Goal: Task Accomplishment & Management: Complete application form

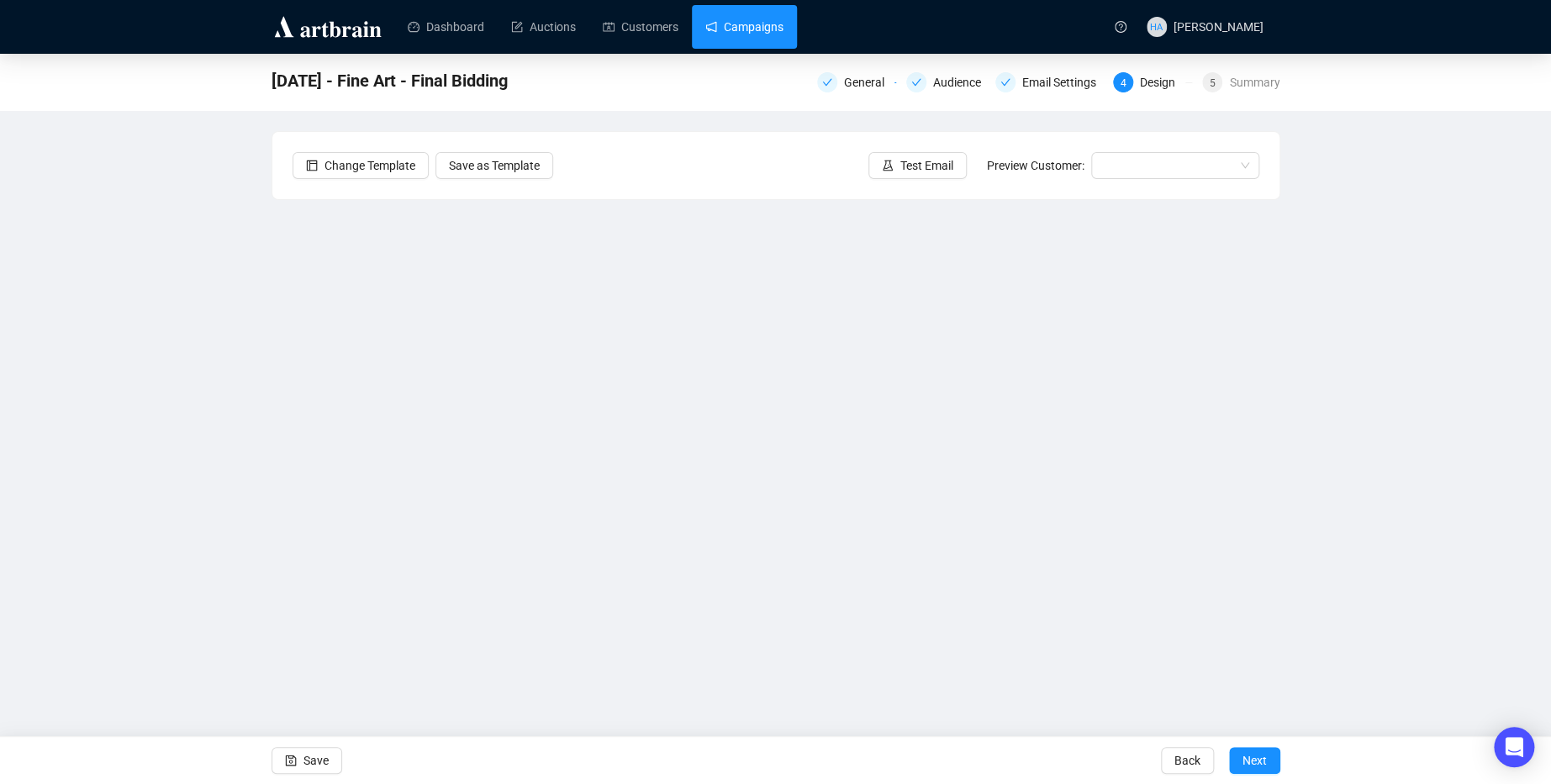
drag, startPoint x: 767, startPoint y: 12, endPoint x: 770, endPoint y: 24, distance: 12.4
click at [767, 12] on link "Campaigns" at bounding box center [744, 27] width 78 height 43
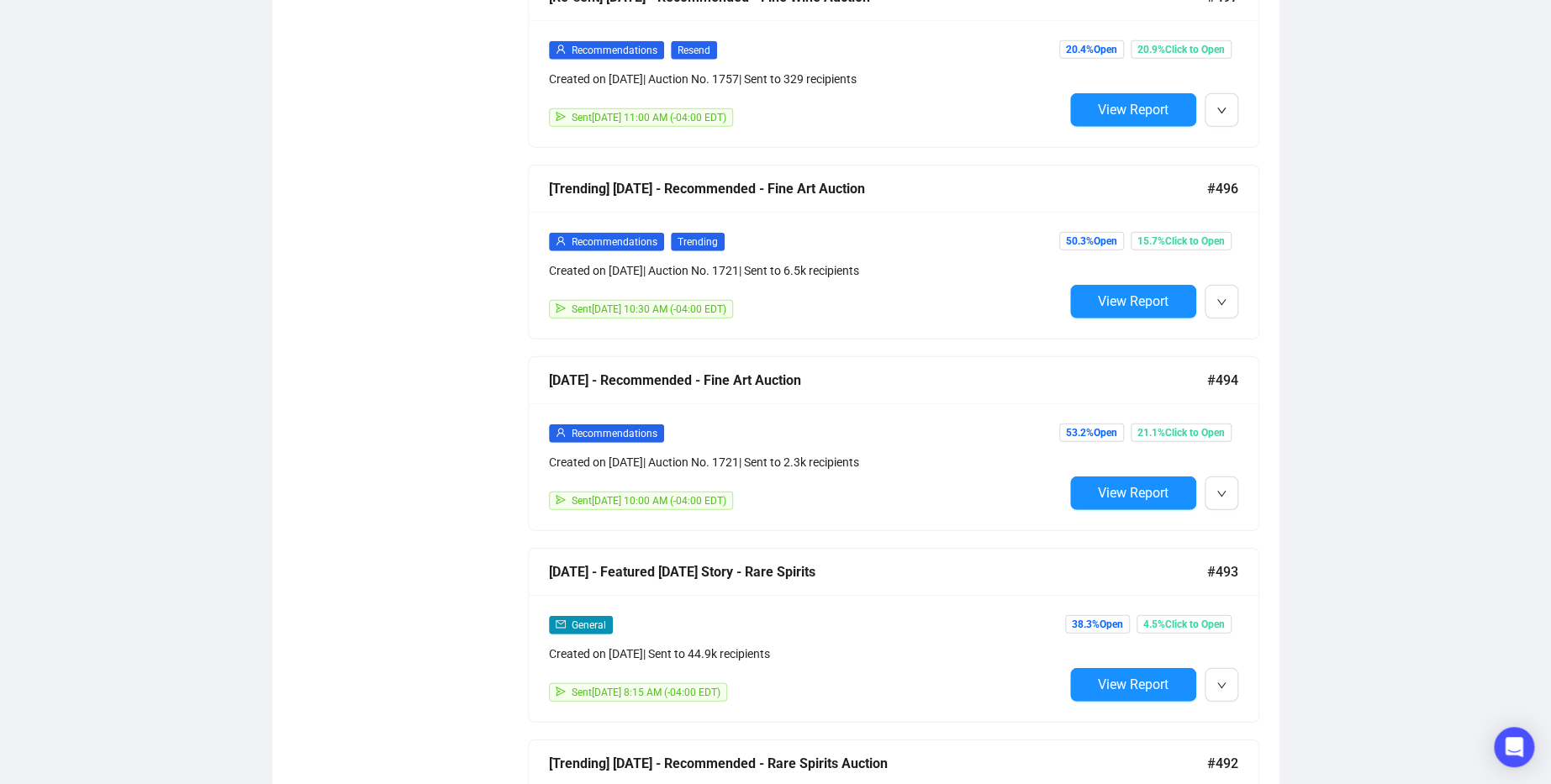
scroll to position [2219, 0]
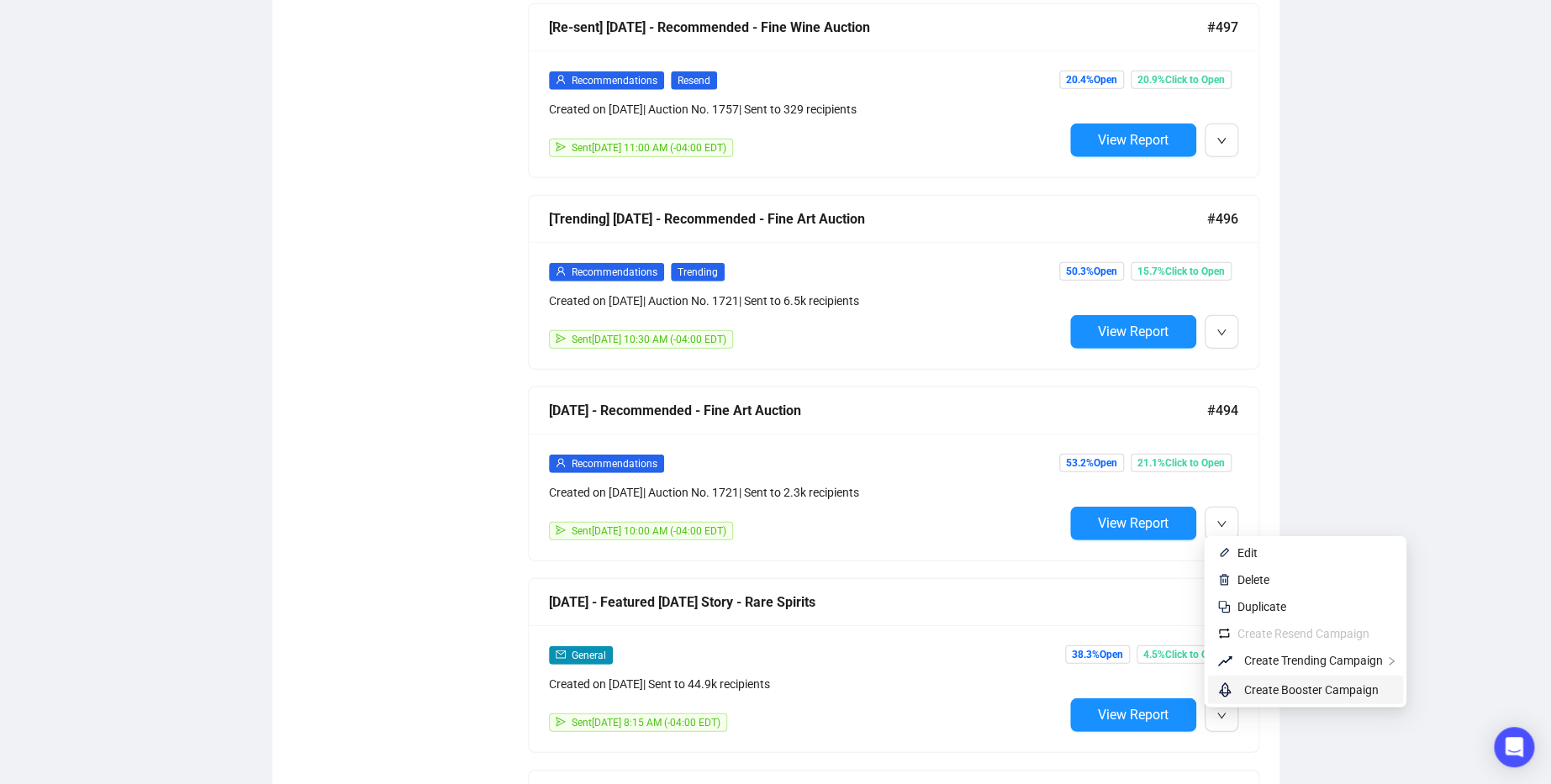
click at [1280, 686] on span "Create Booster Campaign" at bounding box center [1312, 689] width 135 height 13
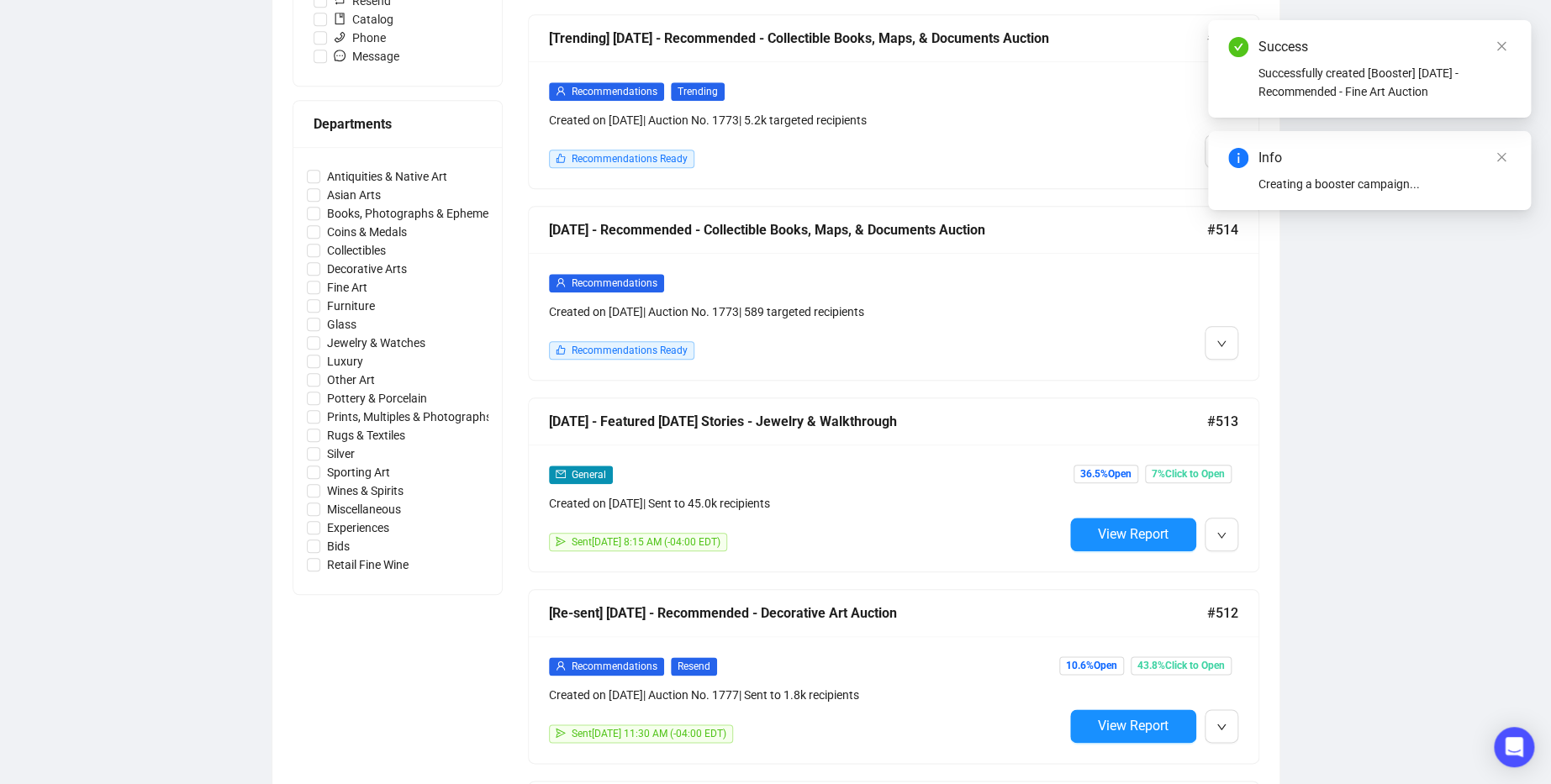
scroll to position [0, 0]
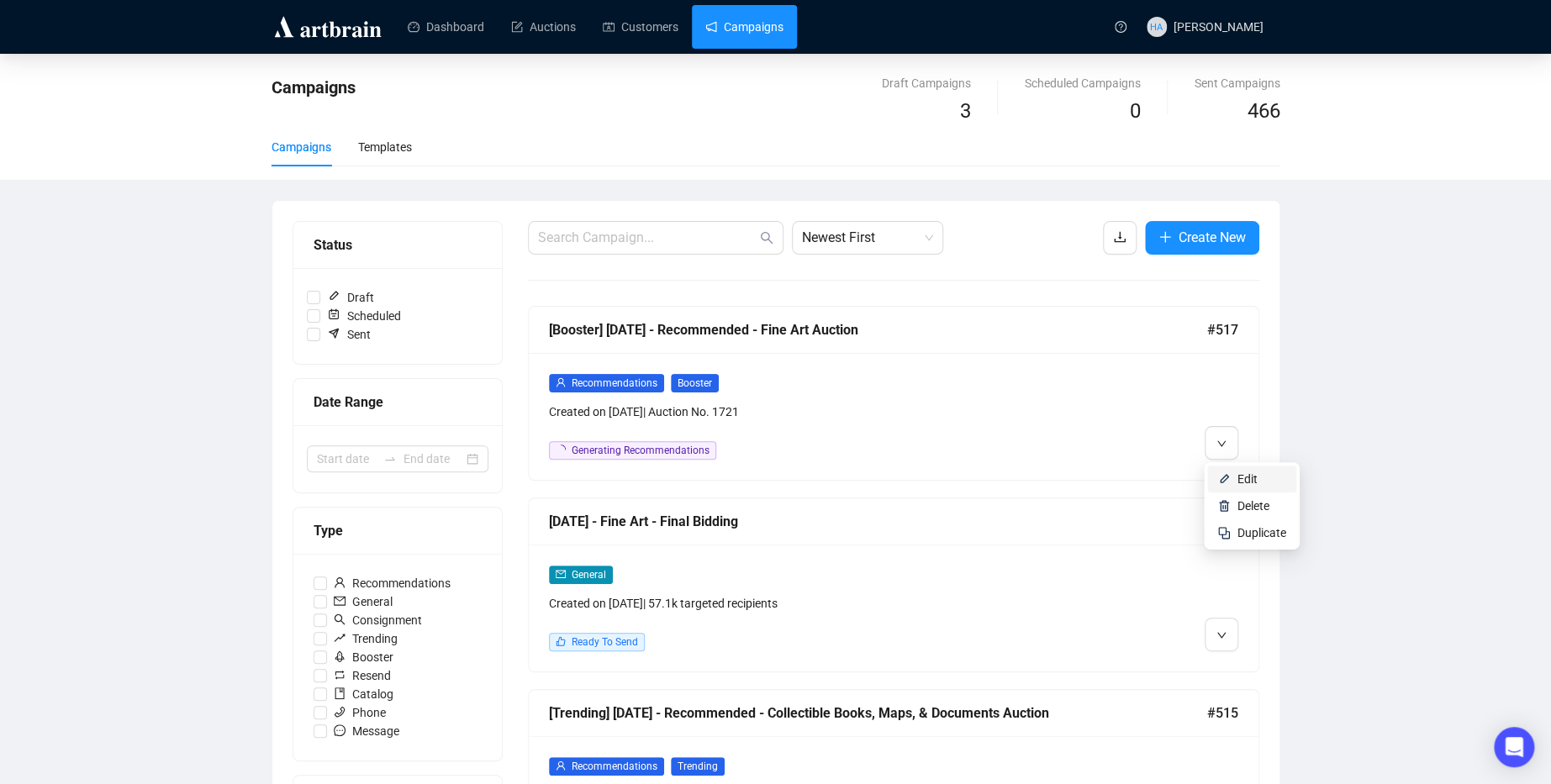
click at [1242, 477] on span "Edit" at bounding box center [1247, 478] width 20 height 13
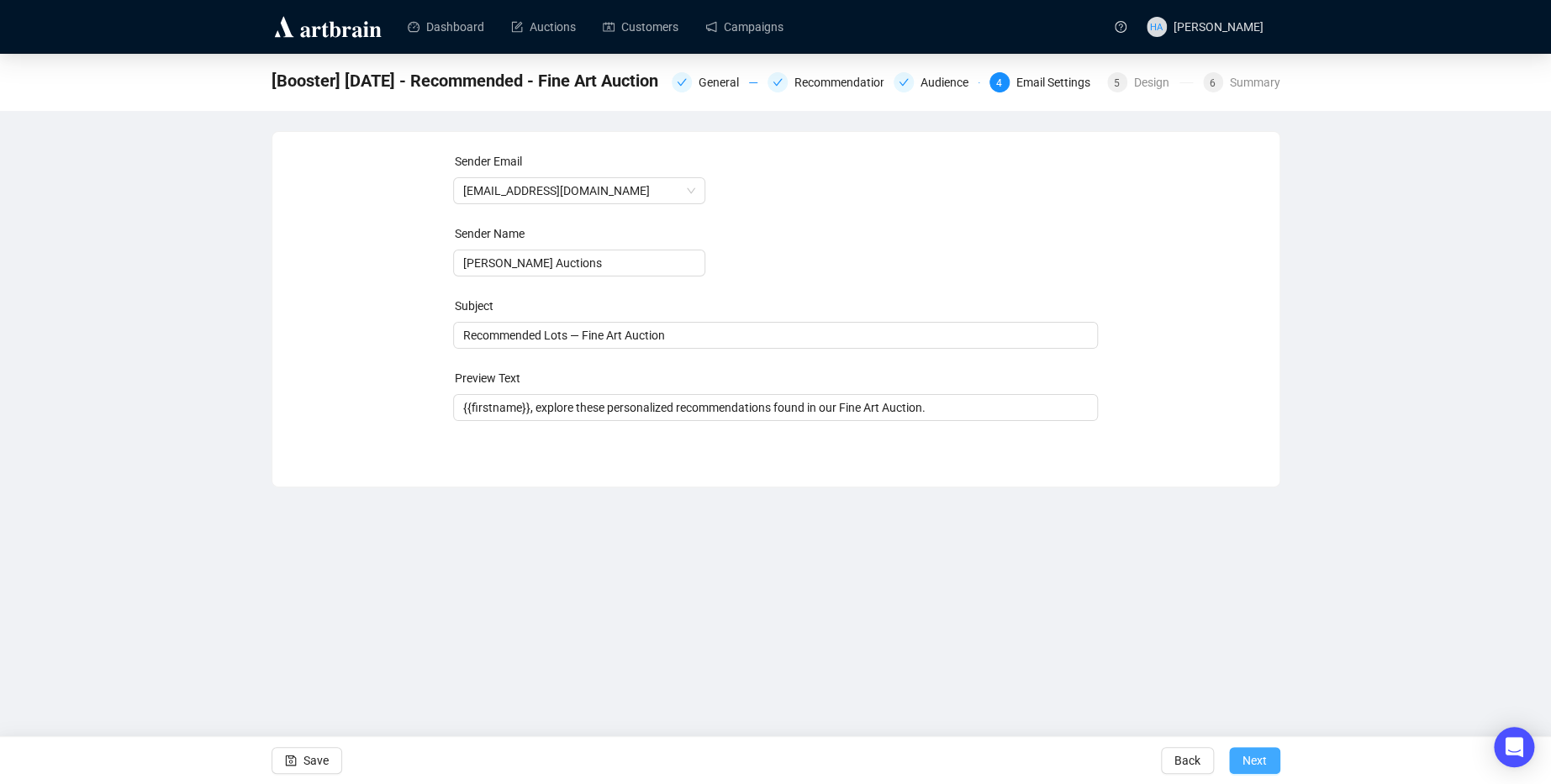
click at [1255, 756] on span "Next" at bounding box center [1255, 760] width 25 height 47
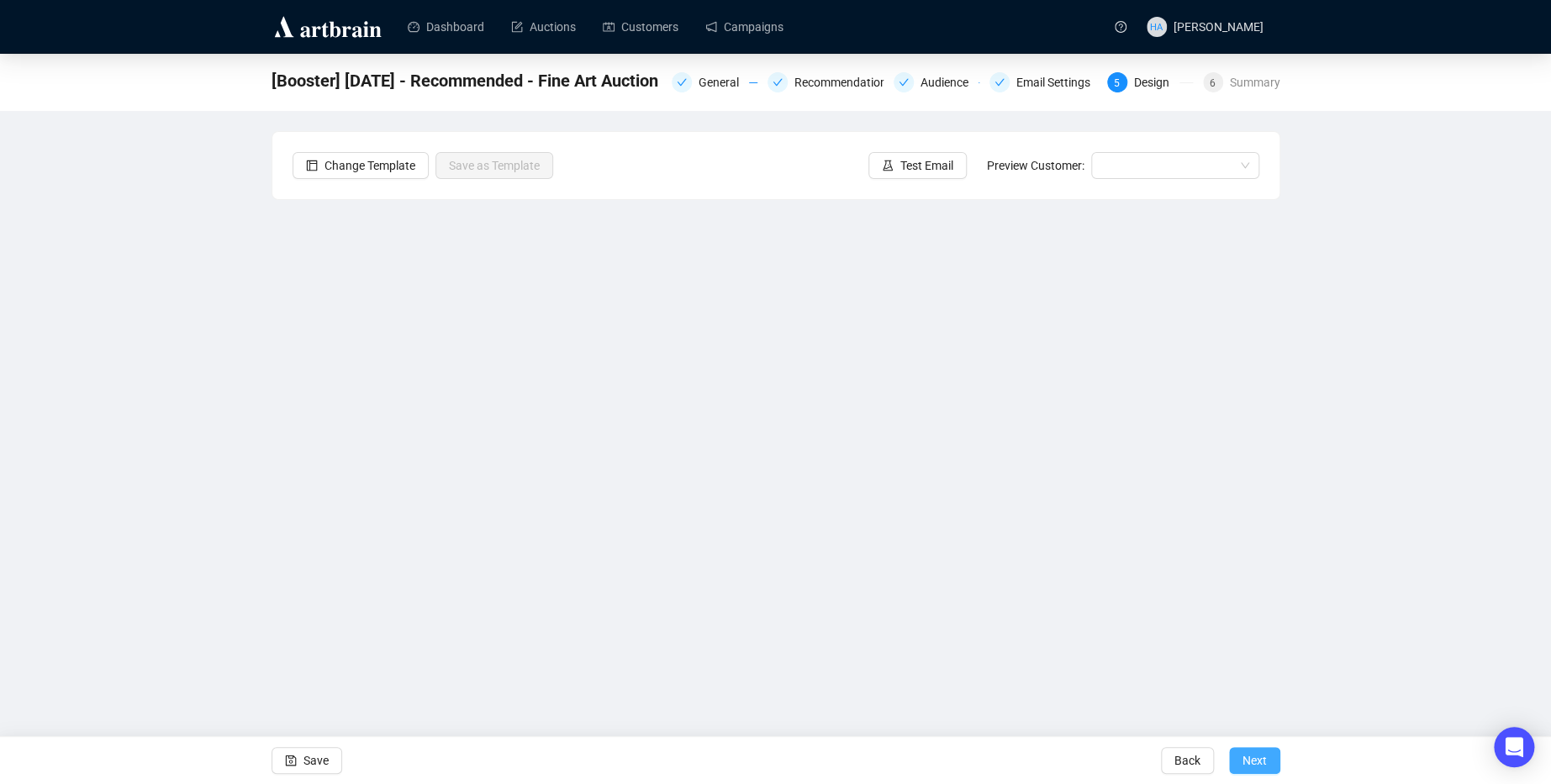
click at [1254, 754] on span "Next" at bounding box center [1255, 760] width 25 height 47
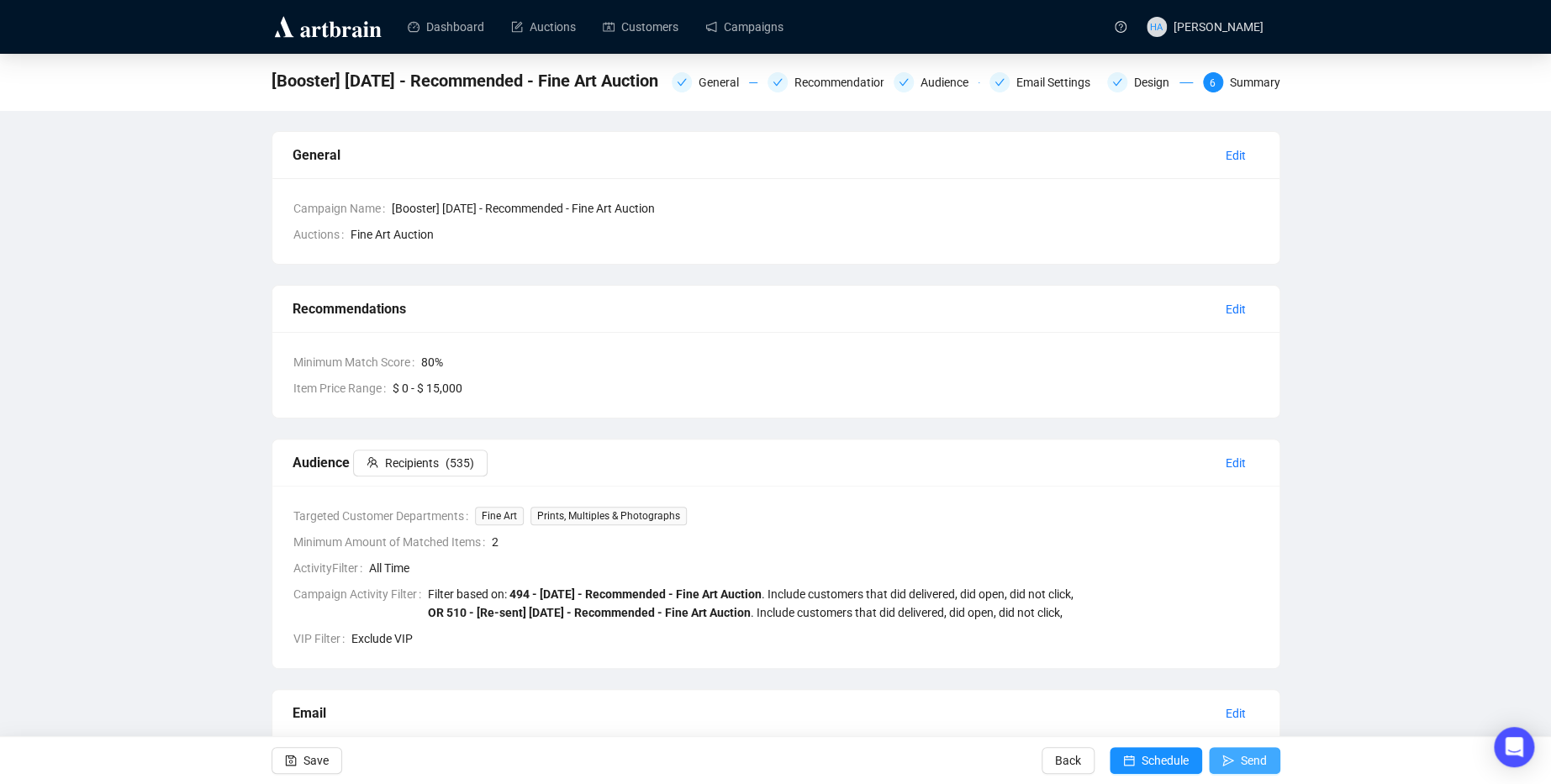
click at [1246, 761] on span "Send" at bounding box center [1253, 760] width 26 height 47
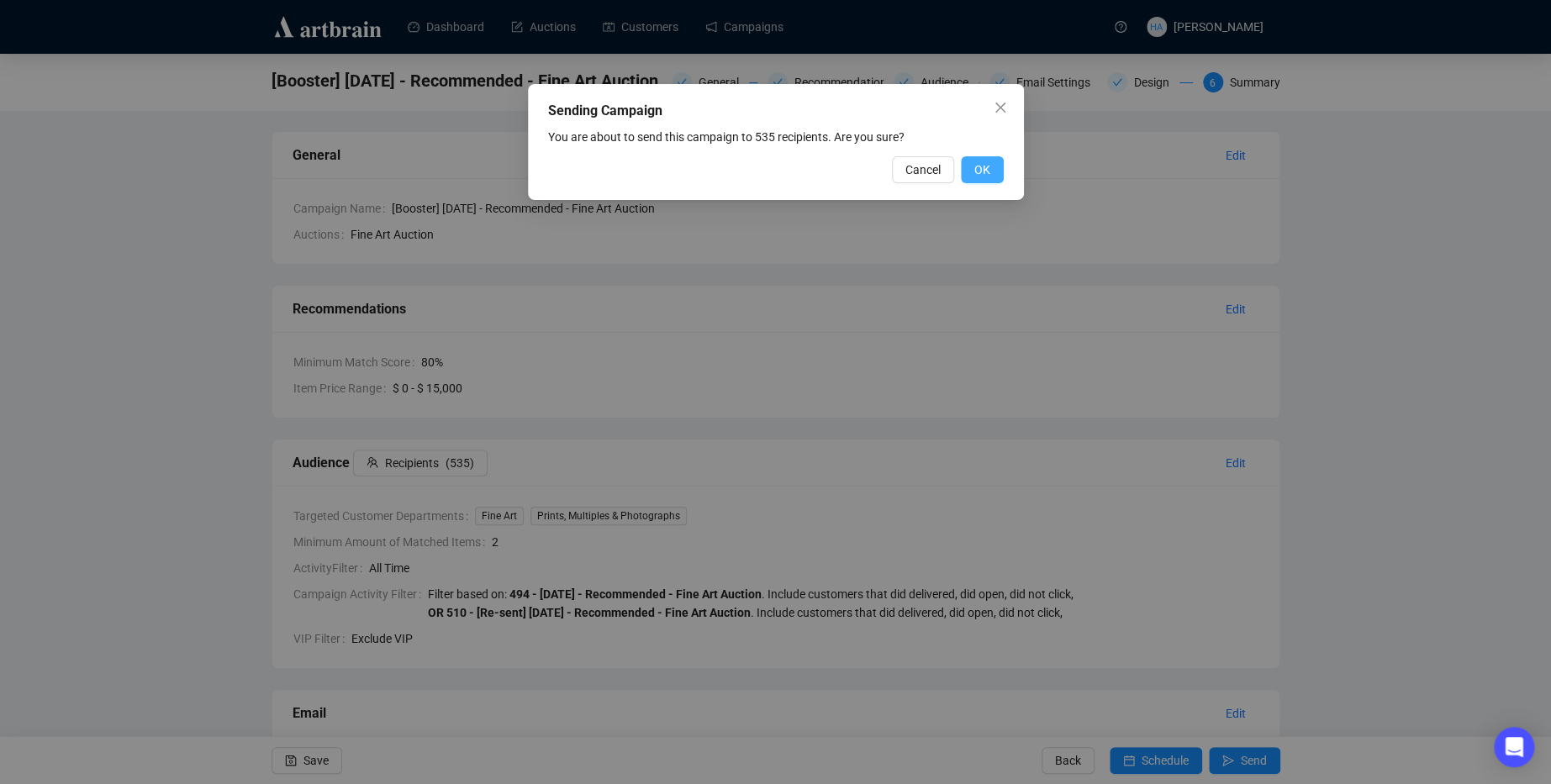
click at [986, 167] on span "OK" at bounding box center [983, 169] width 16 height 19
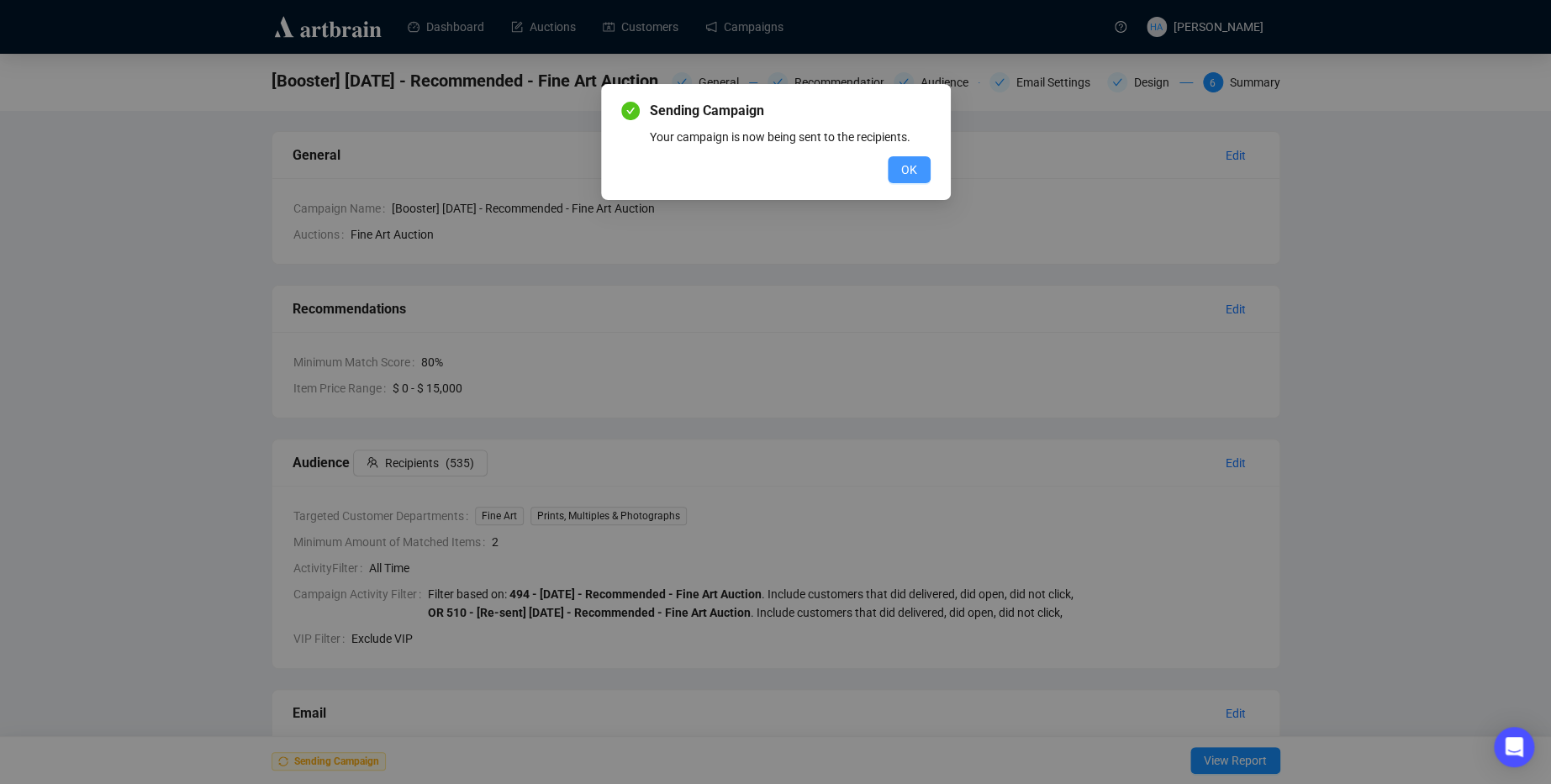
click at [910, 165] on span "OK" at bounding box center [909, 169] width 16 height 19
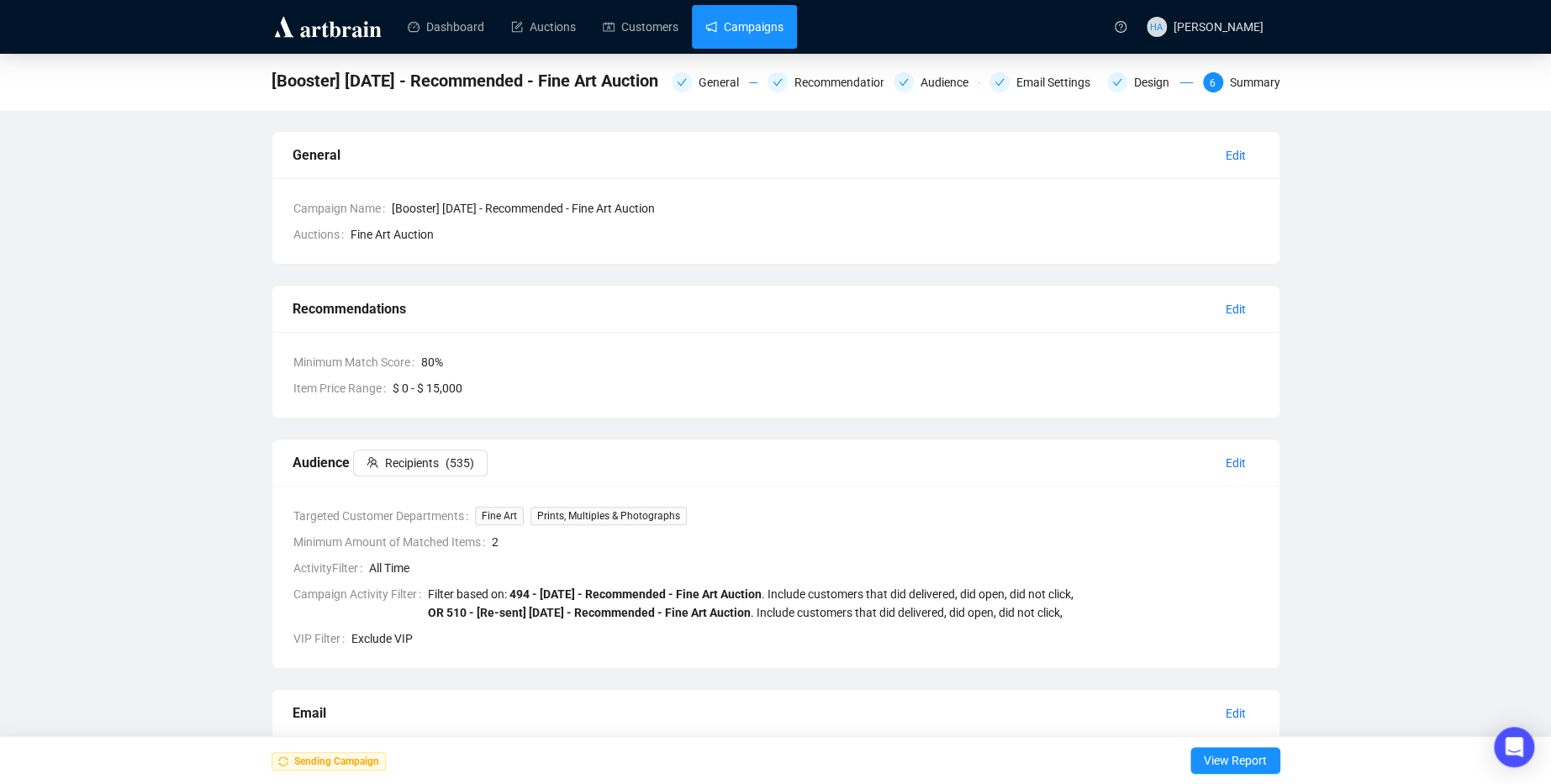
click at [760, 26] on link "Campaigns" at bounding box center [744, 27] width 78 height 43
